Goal: Information Seeking & Learning: Check status

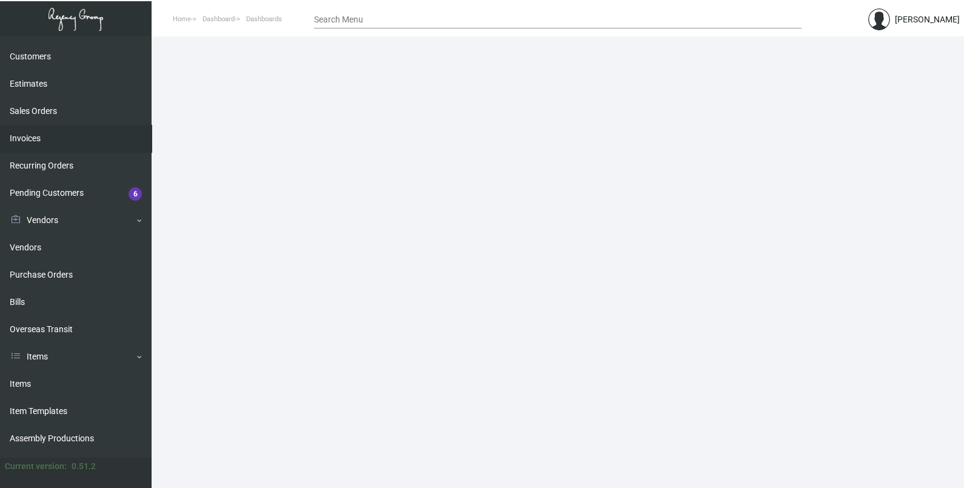
scroll to position [178, 0]
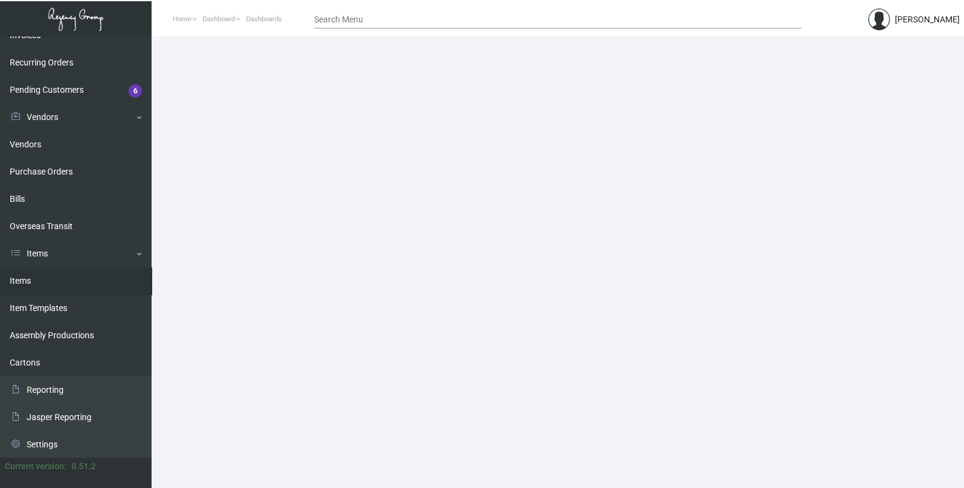
click at [47, 276] on link "Items" at bounding box center [76, 280] width 152 height 27
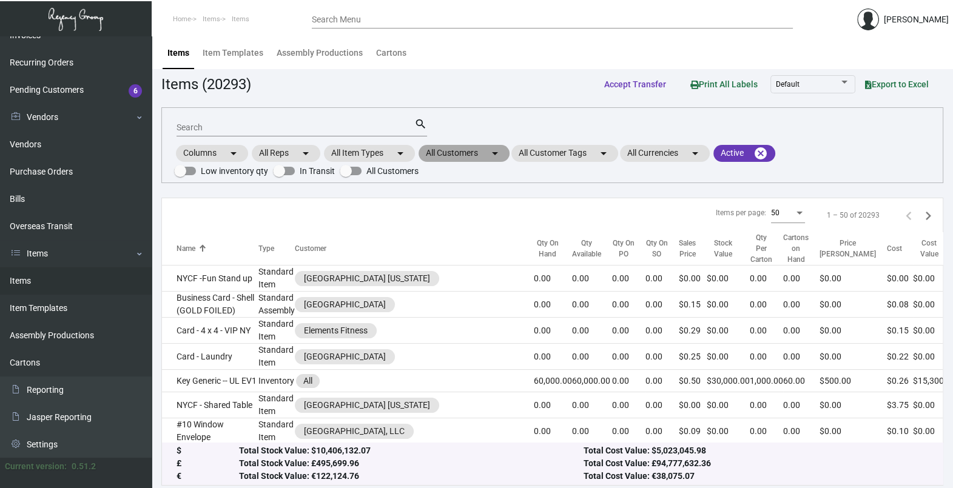
click at [463, 158] on mat-chip "All Customers arrow_drop_down" at bounding box center [463, 153] width 91 height 17
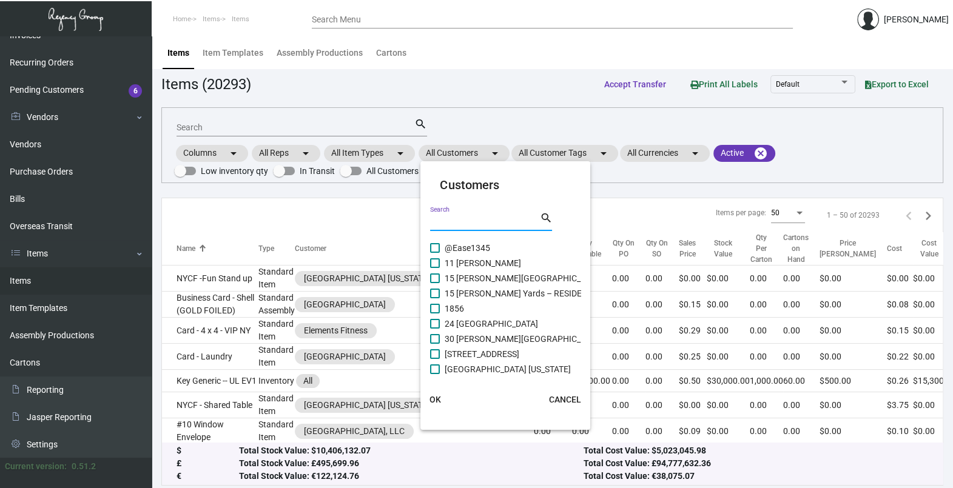
click at [465, 218] on input "Search" at bounding box center [484, 222] width 109 height 10
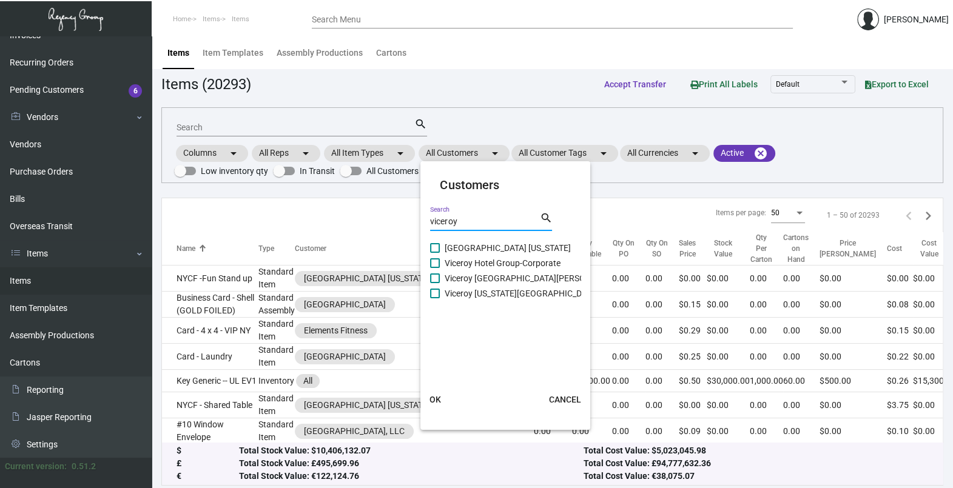
type input "viceroy"
click at [471, 280] on span "Viceroy [GEOGRAPHIC_DATA][PERSON_NAME]" at bounding box center [533, 278] width 176 height 15
click at [435, 283] on input "Viceroy [GEOGRAPHIC_DATA][PERSON_NAME]" at bounding box center [434, 283] width 1 height 1
checkbox input "true"
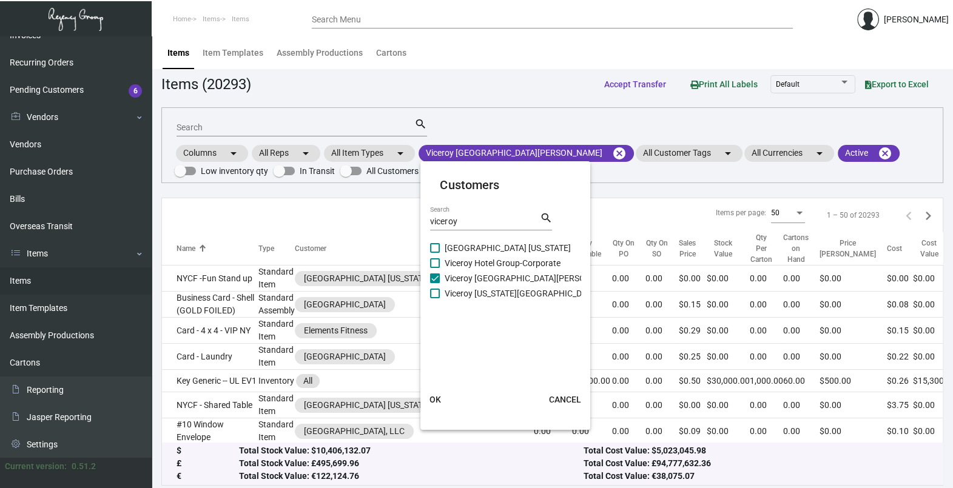
click at [439, 400] on span "OK" at bounding box center [435, 400] width 12 height 10
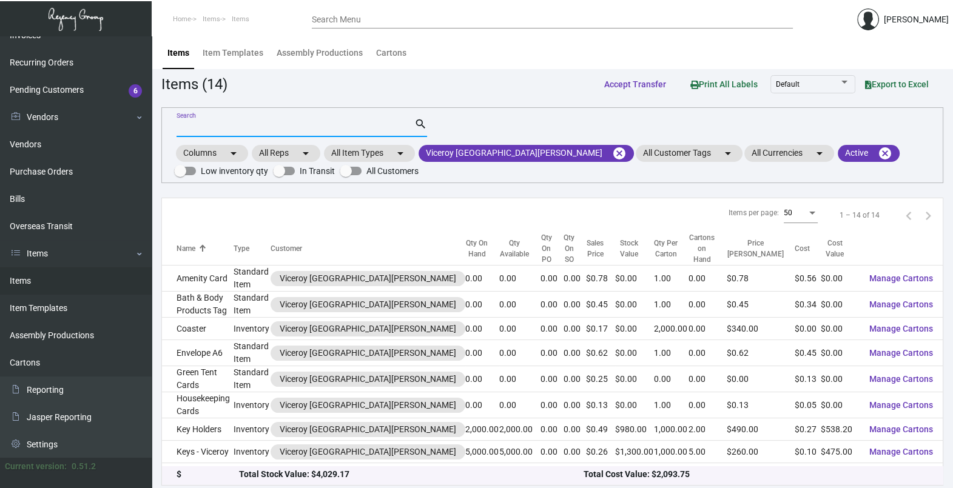
click at [237, 127] on input "Search" at bounding box center [295, 128] width 238 height 10
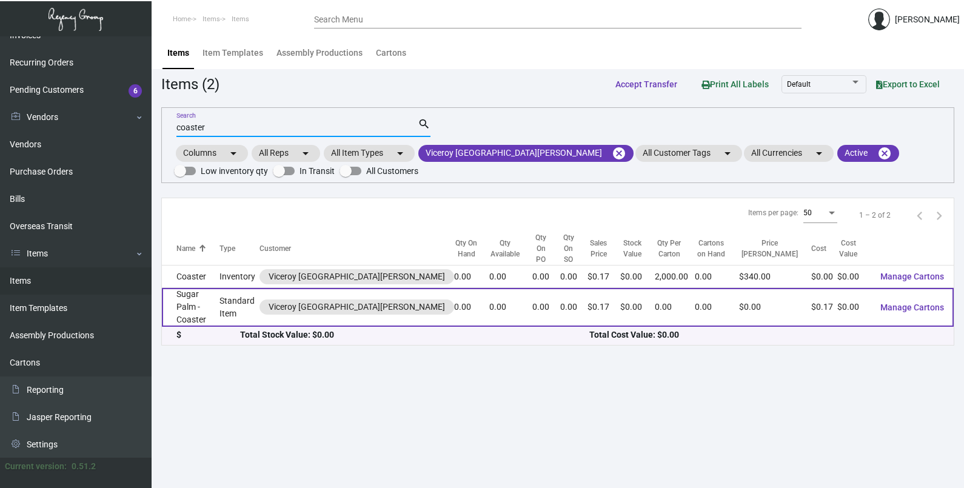
type input "coaster"
click at [454, 288] on td "0.00" at bounding box center [471, 307] width 35 height 39
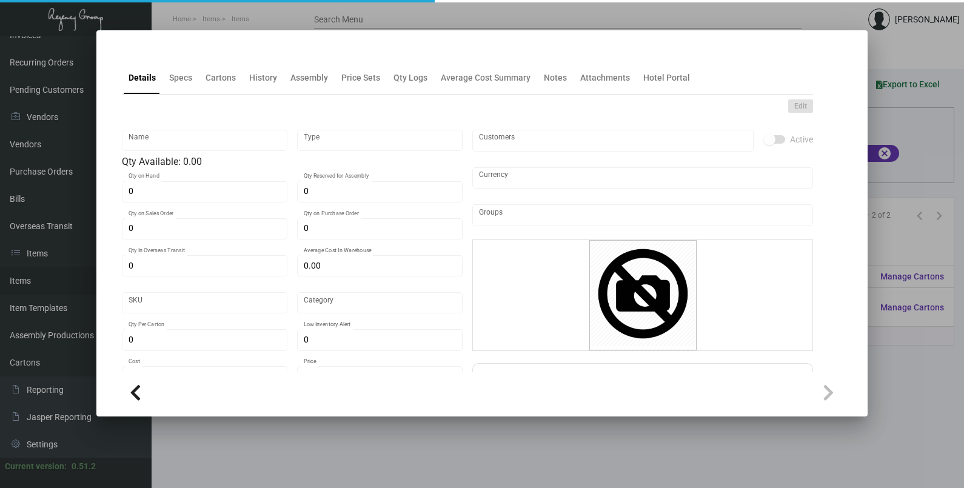
type input "Sugar Palm - Coaster"
type input "Standard Item"
type input "$ 0.00"
type input "Standard"
type input "$ 0.1678"
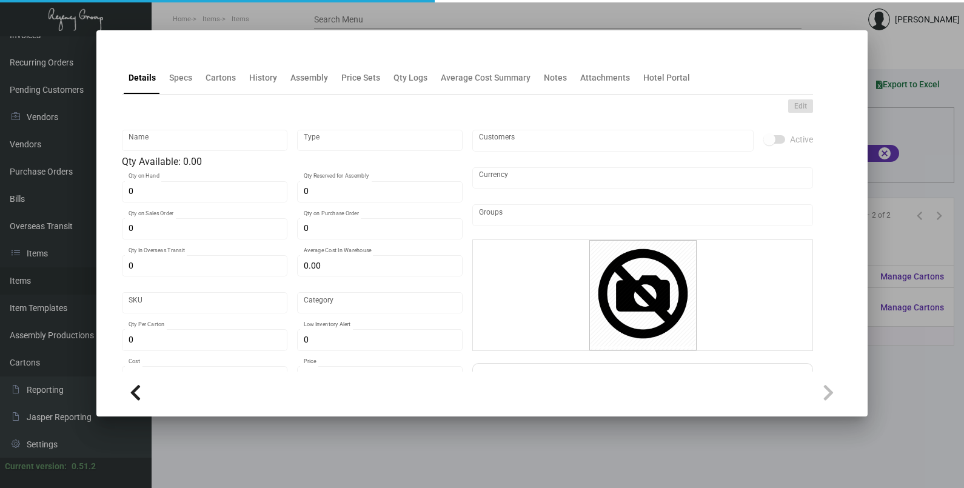
type input "$ 0.17"
checkbox input "true"
type input "United States Dollar $"
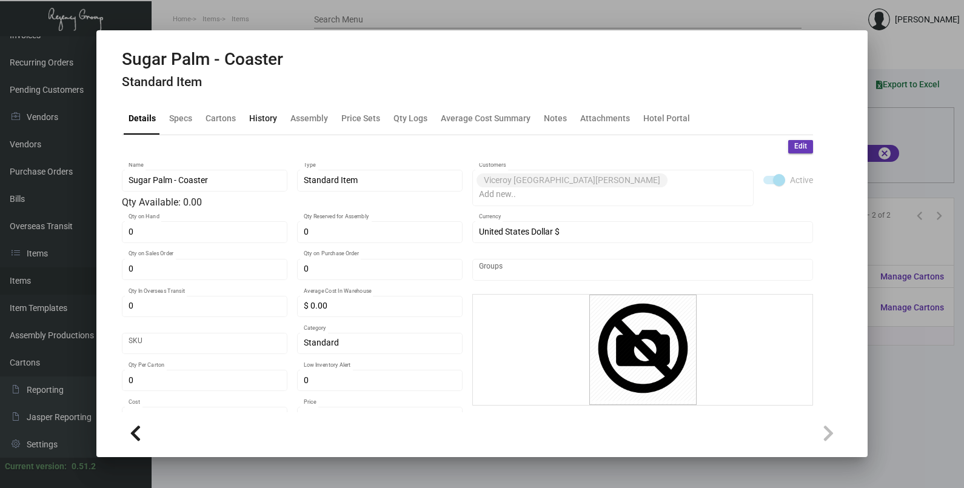
click at [265, 130] on div "History" at bounding box center [263, 118] width 38 height 29
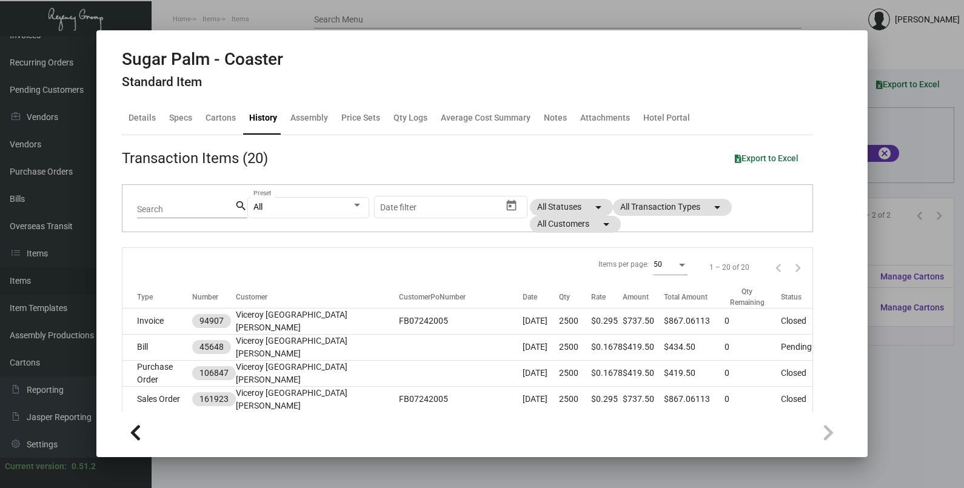
scroll to position [75, 0]
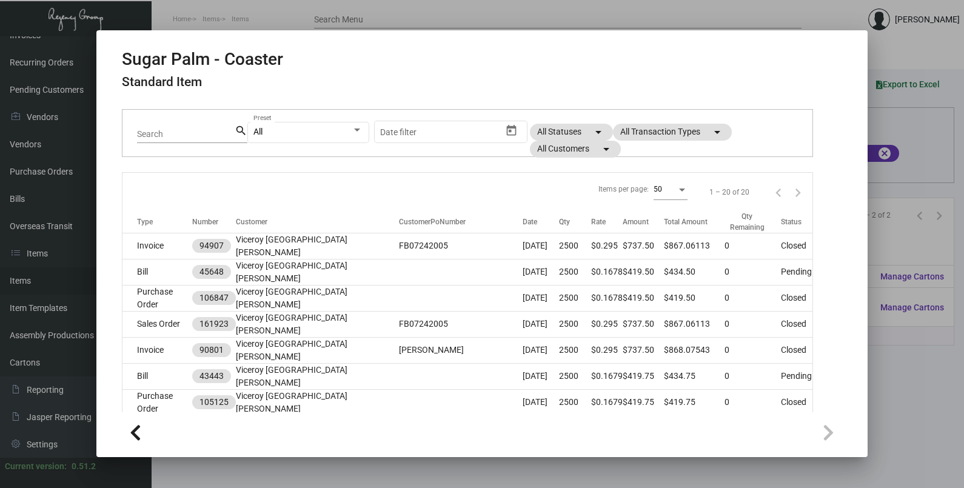
click at [913, 145] on div at bounding box center [482, 244] width 964 height 488
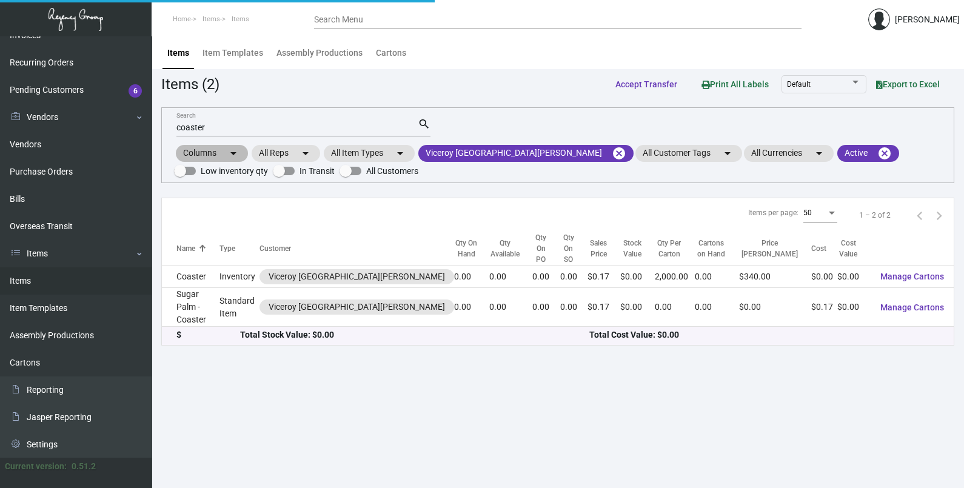
click at [913, 145] on div "Columns arrow_drop_down All Reps arrow_drop_down All Item Types arrow_drop_down…" at bounding box center [558, 161] width 768 height 36
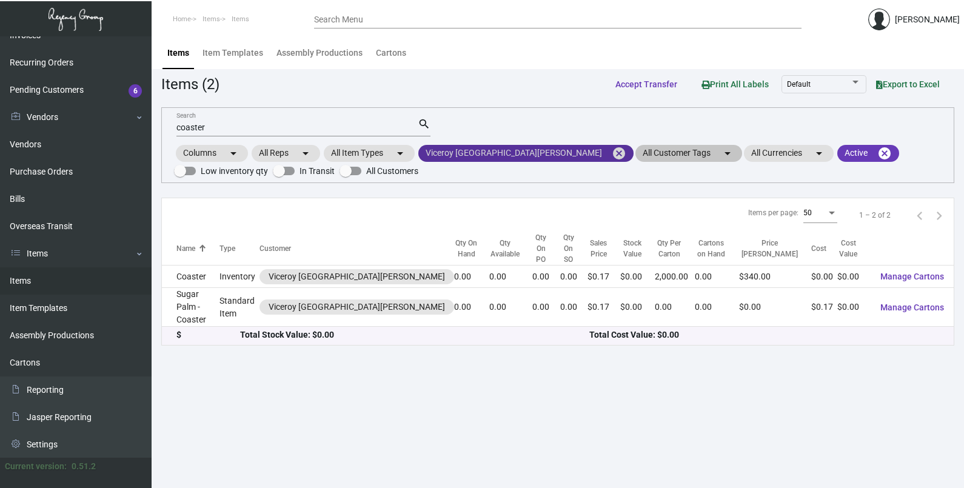
drag, startPoint x: 530, startPoint y: 152, endPoint x: 523, endPoint y: 153, distance: 6.8
click at [612, 152] on mat-icon "cancel" at bounding box center [619, 153] width 15 height 15
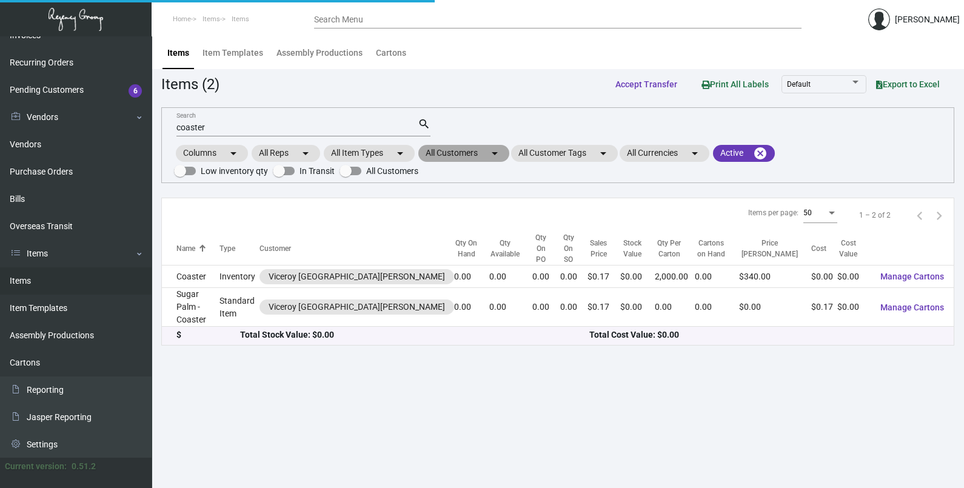
click at [492, 156] on mat-icon "arrow_drop_down" at bounding box center [495, 153] width 15 height 15
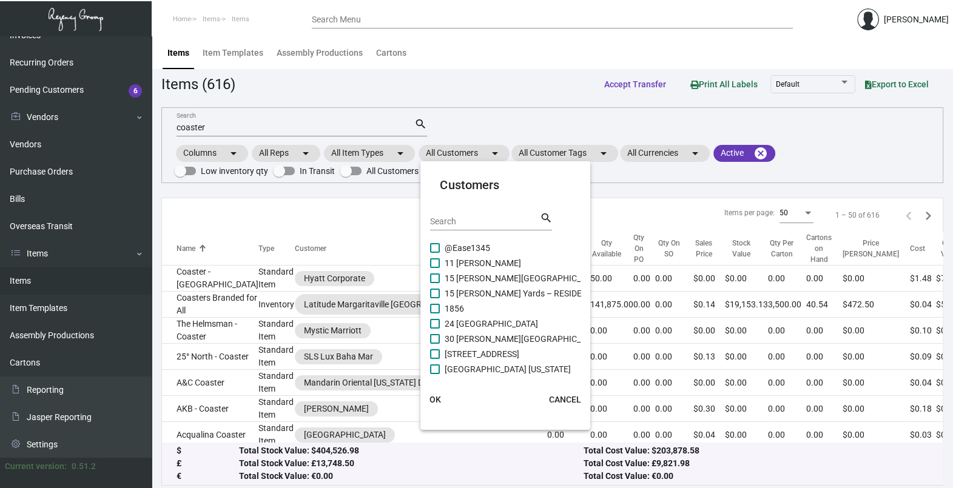
click at [467, 221] on input "Search" at bounding box center [484, 222] width 109 height 10
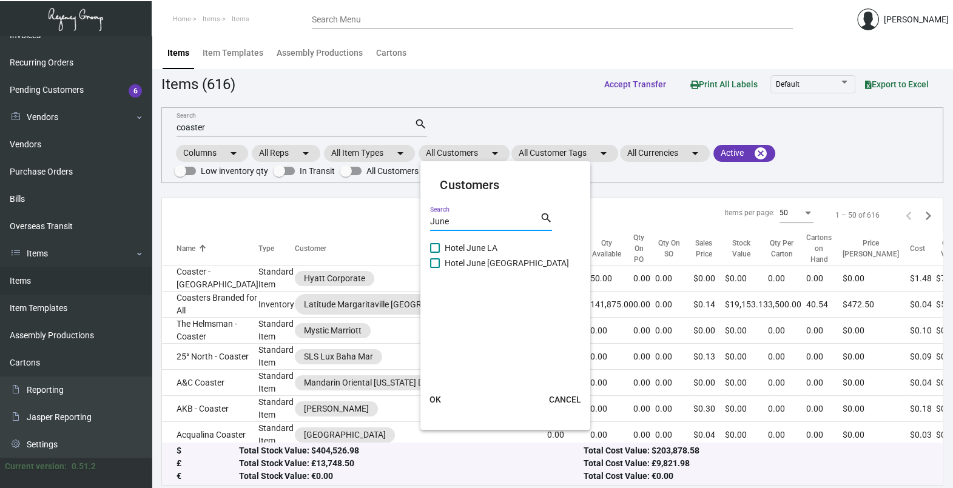
type input "June"
click at [465, 249] on span "Hotel June LA" at bounding box center [471, 248] width 53 height 15
click at [435, 253] on input "Hotel June LA" at bounding box center [434, 253] width 1 height 1
checkbox input "true"
click at [446, 395] on button "OK" at bounding box center [434, 400] width 39 height 22
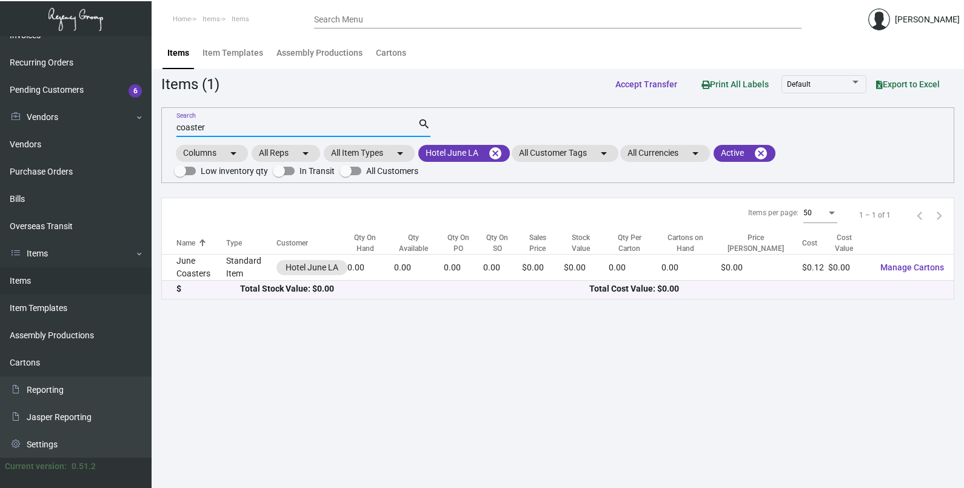
drag, startPoint x: 212, startPoint y: 125, endPoint x: 155, endPoint y: 132, distance: 57.5
click at [155, 132] on main "Items Item Templates Assembly Productions Cartons Items (1) Accept Transfer Pri…" at bounding box center [558, 262] width 813 height 452
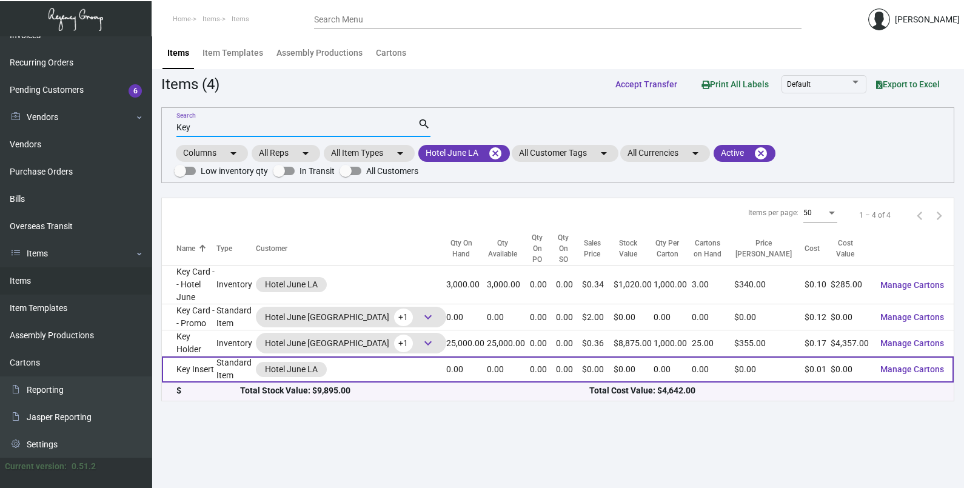
type input "Key"
click at [446, 357] on td "0.00" at bounding box center [466, 370] width 41 height 26
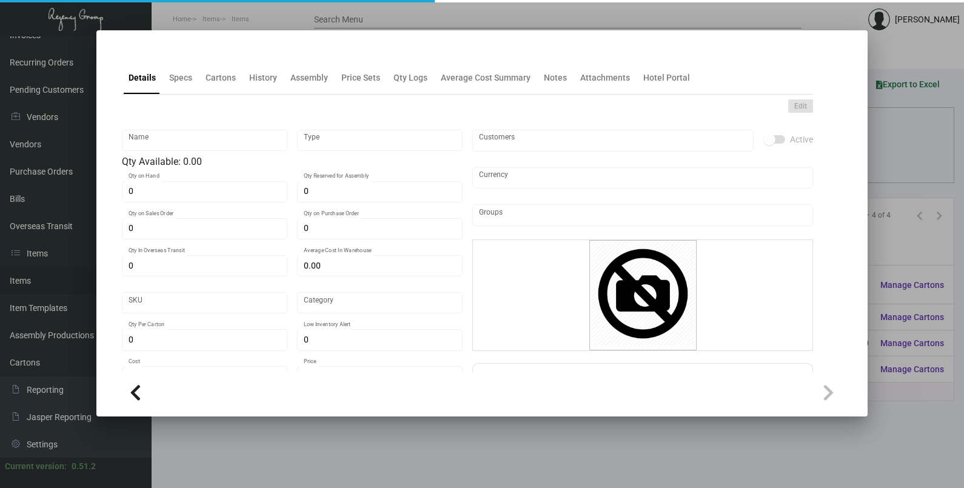
type input "Key Insert"
type input "Standard Item"
type input "$ 0.00"
type input "Standard"
type input "$ 0.00829"
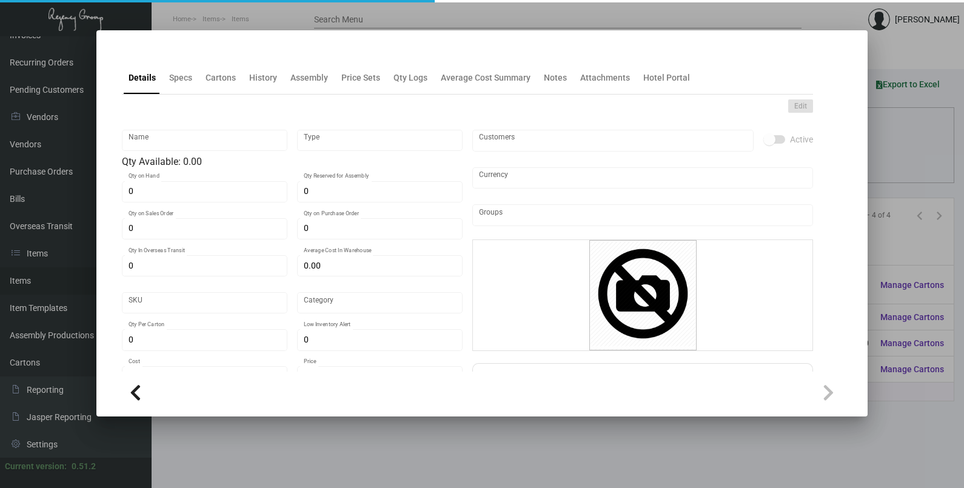
type input "$ 0.00"
checkbox input "true"
type input "United States Dollar $"
click at [261, 83] on div "History" at bounding box center [263, 78] width 28 height 13
